Goal: Information Seeking & Learning: Learn about a topic

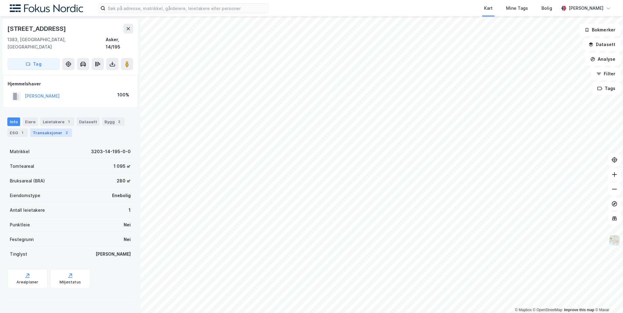
click at [36, 129] on div "Transaksjoner 2" at bounding box center [51, 133] width 42 height 9
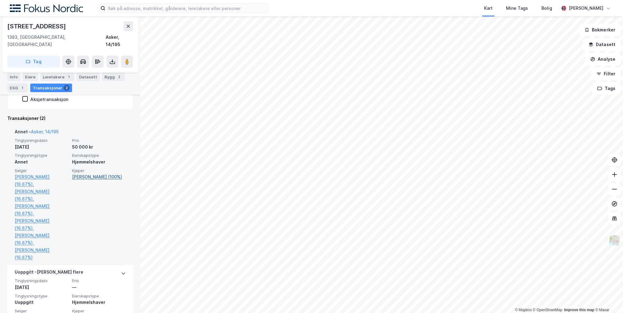
scroll to position [112, 0]
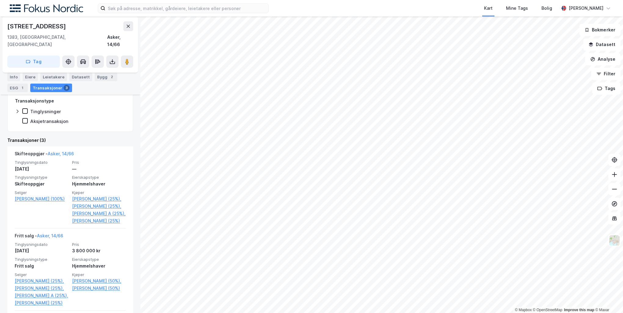
scroll to position [122, 0]
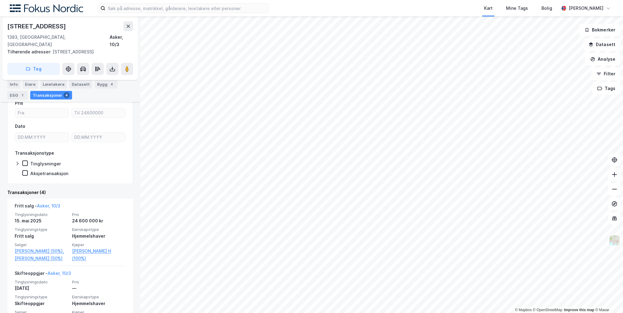
scroll to position [61, 0]
